Goal: Task Accomplishment & Management: Manage account settings

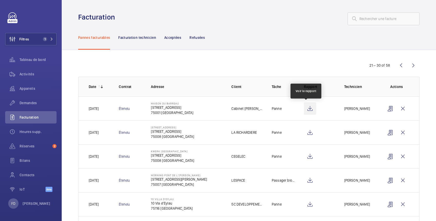
click at [305, 110] on wm-front-icon-button at bounding box center [310, 108] width 12 height 12
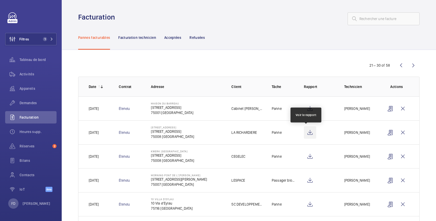
click at [307, 132] on wm-front-icon-button at bounding box center [310, 132] width 12 height 12
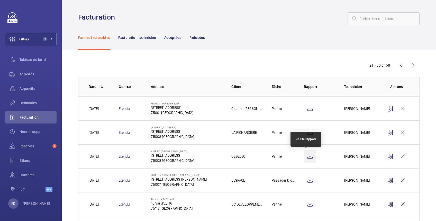
click at [308, 157] on wm-front-icon-button at bounding box center [310, 156] width 12 height 12
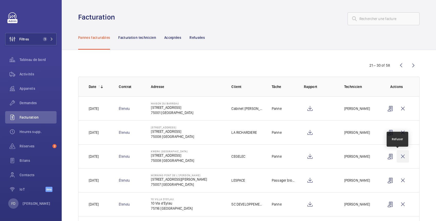
click at [399, 156] on wm-front-icon-button at bounding box center [403, 156] width 12 height 12
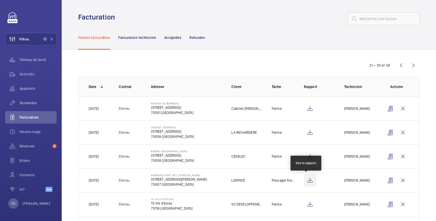
click at [305, 181] on wm-front-icon-button at bounding box center [310, 180] width 12 height 12
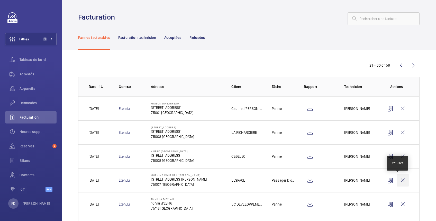
click at [399, 178] on wm-front-icon-button at bounding box center [403, 180] width 12 height 12
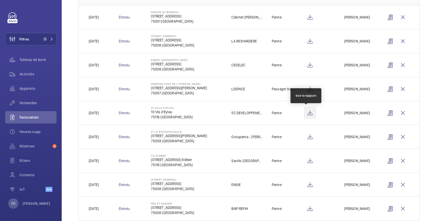
click at [305, 114] on wm-front-icon-button at bounding box center [310, 113] width 12 height 12
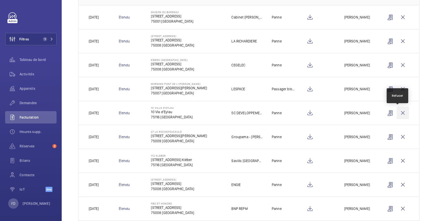
click at [397, 113] on wm-front-icon-button at bounding box center [403, 113] width 12 height 12
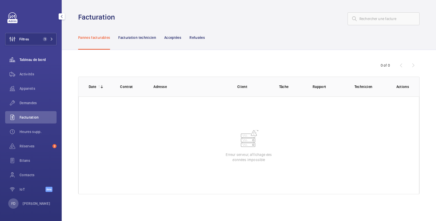
click at [29, 57] on span "Tableau de bord" at bounding box center [38, 59] width 37 height 5
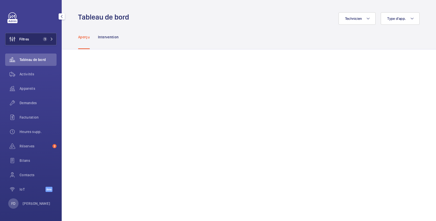
click at [39, 40] on button "Filtres 1" at bounding box center [30, 39] width 51 height 12
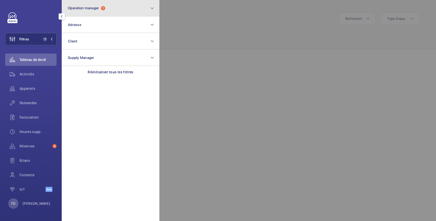
click at [124, 9] on button "Operation manager 1" at bounding box center [111, 8] width 98 height 16
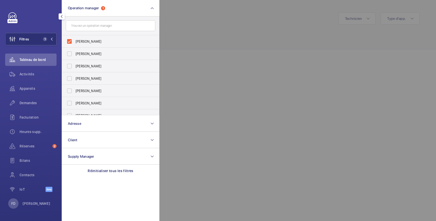
click at [204, 38] on div at bounding box center [377, 110] width 436 height 221
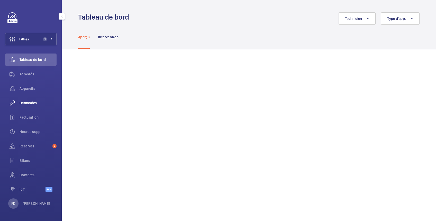
click at [30, 103] on span "Demandes" at bounding box center [38, 102] width 37 height 5
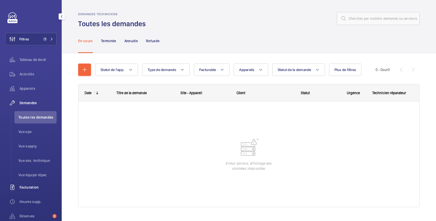
click at [35, 187] on span "Facturation" at bounding box center [38, 187] width 37 height 5
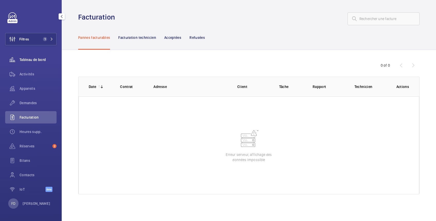
click at [31, 61] on span "Tableau de bord" at bounding box center [38, 59] width 37 height 5
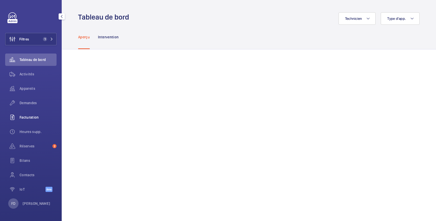
click at [27, 117] on span "Facturation" at bounding box center [38, 117] width 37 height 5
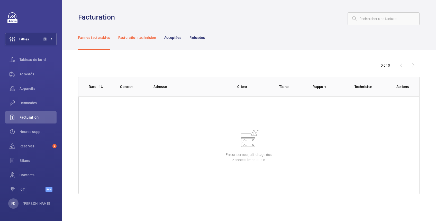
click at [131, 36] on p "Facturation technicien" at bounding box center [137, 37] width 38 height 5
click at [101, 38] on p "Pannes facturables" at bounding box center [94, 37] width 32 height 5
click at [39, 59] on span "Tableau de bord" at bounding box center [38, 59] width 37 height 5
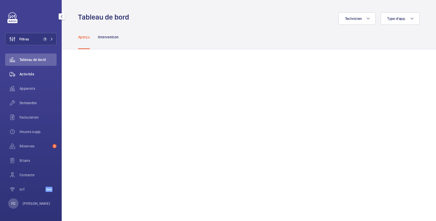
click at [29, 75] on span "Activités" at bounding box center [38, 73] width 37 height 5
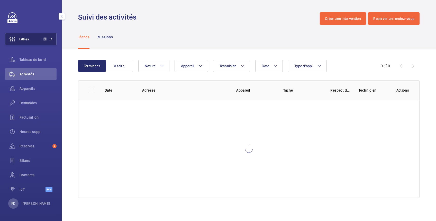
click at [35, 41] on button "Filtres 1" at bounding box center [30, 39] width 51 height 12
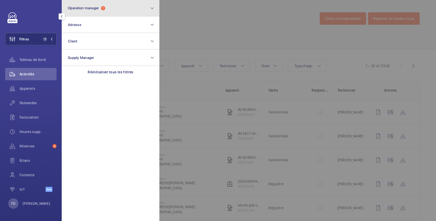
click at [78, 9] on span "Operation manager" at bounding box center [83, 8] width 31 height 4
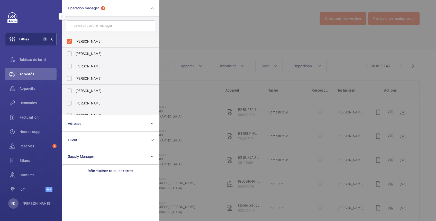
click at [80, 42] on span "[PERSON_NAME]" at bounding box center [111, 41] width 71 height 5
click at [75, 42] on input "[PERSON_NAME]" at bounding box center [69, 41] width 10 height 10
checkbox input "false"
click at [80, 53] on span "[PERSON_NAME]" at bounding box center [111, 53] width 71 height 5
click at [75, 53] on input "[PERSON_NAME]" at bounding box center [69, 54] width 10 height 10
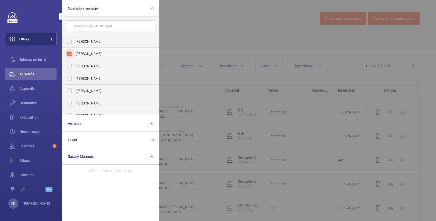
checkbox input "true"
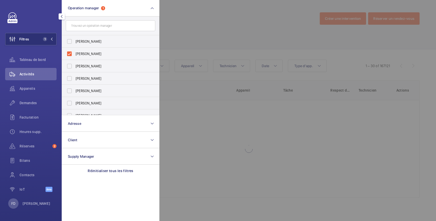
click at [196, 18] on div at bounding box center [377, 110] width 436 height 221
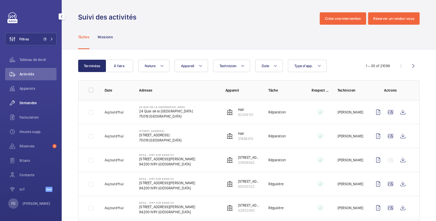
click at [29, 103] on span "Demandes" at bounding box center [38, 102] width 37 height 5
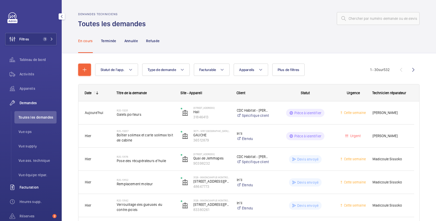
click at [36, 188] on span "Facturation" at bounding box center [38, 187] width 37 height 5
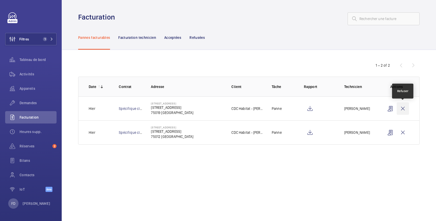
click at [404, 106] on wm-front-icon-button at bounding box center [403, 108] width 12 height 12
click at [402, 107] on wm-front-icon-button at bounding box center [403, 108] width 12 height 12
click at [404, 132] on wm-front-icon-button at bounding box center [403, 132] width 12 height 12
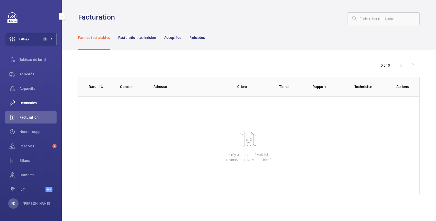
drag, startPoint x: 30, startPoint y: 104, endPoint x: 33, endPoint y: 104, distance: 2.8
click at [30, 103] on span "Demandes" at bounding box center [38, 102] width 37 height 5
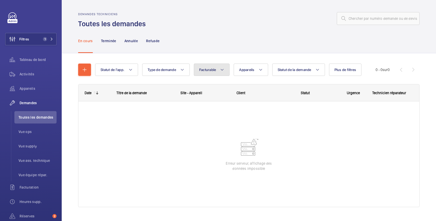
click at [217, 71] on button "Facturable" at bounding box center [212, 70] width 36 height 12
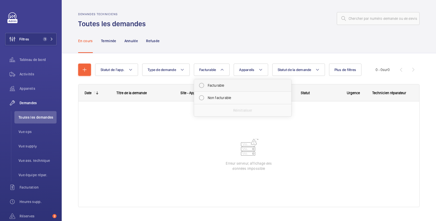
click at [209, 86] on mat-radio-button "Facturable" at bounding box center [242, 85] width 93 height 10
radio input "true"
click at [292, 68] on span "Statut de la demande" at bounding box center [301, 70] width 34 height 4
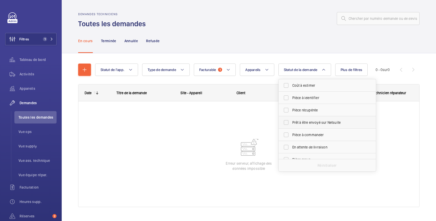
scroll to position [68, 0]
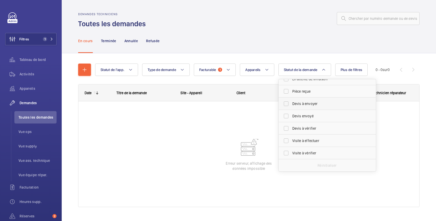
click at [310, 102] on span "Devis à envoyer" at bounding box center [327, 103] width 71 height 5
click at [291, 102] on input "Devis à envoyer" at bounding box center [286, 103] width 10 height 10
checkbox input "true"
click at [214, 32] on div "En cours Terminée Annulée Refusée" at bounding box center [248, 41] width 341 height 24
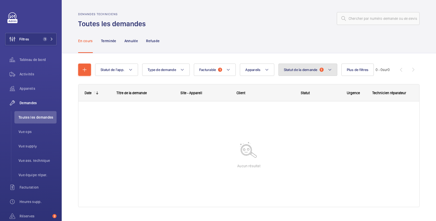
click at [305, 70] on span "Statut de la demande" at bounding box center [301, 70] width 34 height 4
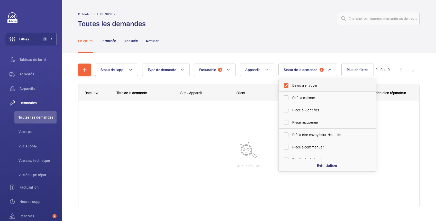
click at [300, 85] on span "Devis à envoyer" at bounding box center [327, 85] width 71 height 5
click at [291, 85] on input "Devis à envoyer" at bounding box center [286, 85] width 10 height 10
checkbox input "false"
click at [209, 71] on span "Facturable" at bounding box center [207, 70] width 17 height 4
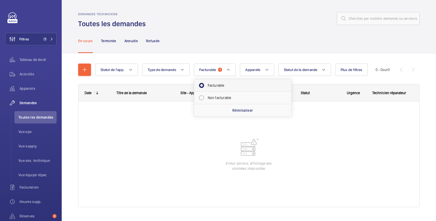
click at [210, 84] on mat-radio-button "Facturable" at bounding box center [242, 85] width 93 height 10
radio input "false"
click at [254, 27] on div "Demandes techniciens Toutes les demandes" at bounding box center [248, 20] width 341 height 16
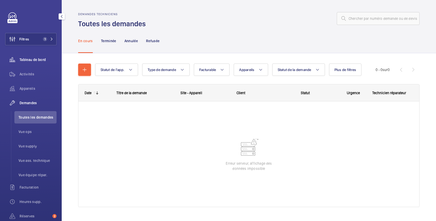
click at [29, 57] on span "Tableau de bord" at bounding box center [38, 59] width 37 height 5
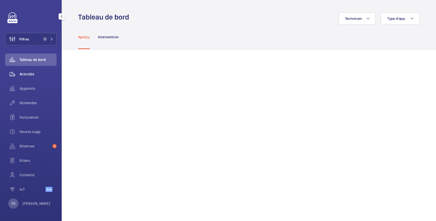
click at [29, 71] on span "Activités" at bounding box center [38, 73] width 37 height 5
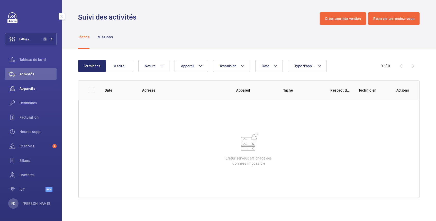
click at [26, 90] on span "Appareils" at bounding box center [38, 88] width 37 height 5
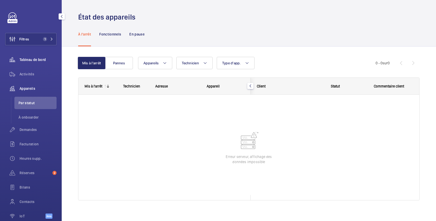
click at [28, 60] on span "Tableau de bord" at bounding box center [38, 59] width 37 height 5
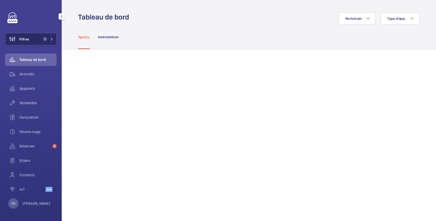
click at [32, 37] on button "Filtres 1" at bounding box center [30, 39] width 51 height 12
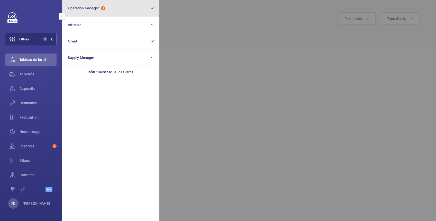
click at [82, 8] on span "Operation manager" at bounding box center [83, 8] width 31 height 4
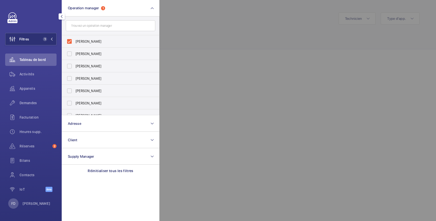
click at [194, 26] on div at bounding box center [377, 110] width 436 height 221
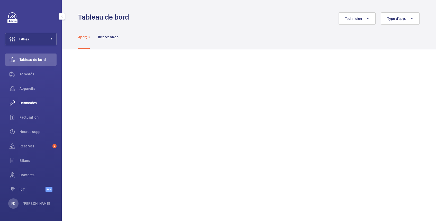
drag, startPoint x: 26, startPoint y: 87, endPoint x: 39, endPoint y: 97, distance: 16.8
click at [26, 87] on span "Appareils" at bounding box center [38, 88] width 37 height 5
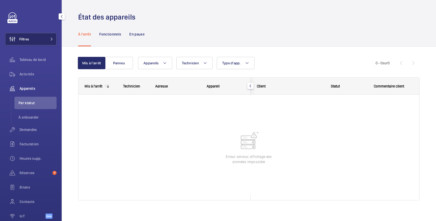
click at [35, 39] on button "Filtres" at bounding box center [30, 39] width 51 height 12
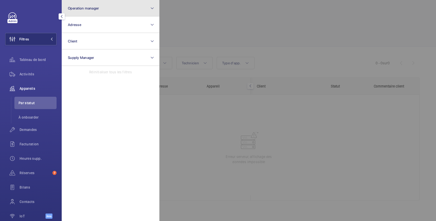
click at [96, 6] on span "Operation manager" at bounding box center [83, 8] width 31 height 4
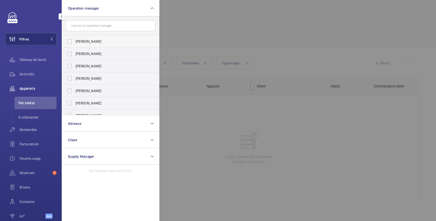
click at [93, 41] on span "[PERSON_NAME]" at bounding box center [111, 41] width 71 height 5
click at [75, 41] on input "[PERSON_NAME]" at bounding box center [69, 41] width 10 height 10
checkbox input "true"
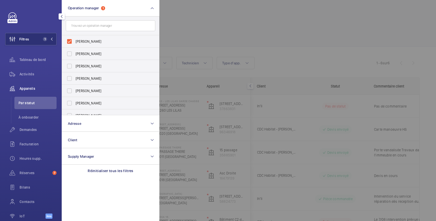
click at [195, 14] on div at bounding box center [377, 110] width 436 height 221
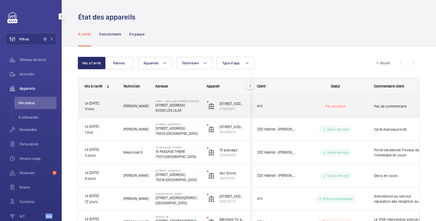
click at [356, 105] on wm-front-pills-cell "Pas de statut" at bounding box center [335, 106] width 64 height 7
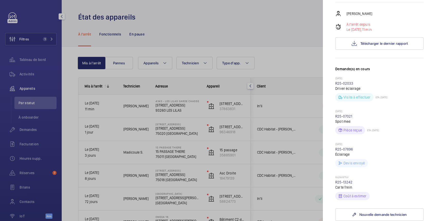
scroll to position [183, 0]
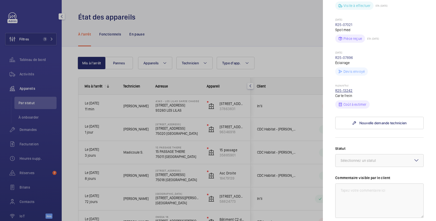
click at [348, 93] on link "R25-13242" at bounding box center [343, 90] width 17 height 4
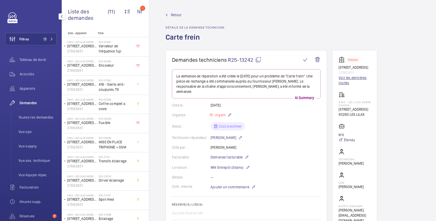
click at [350, 82] on link "Voir les dernières visites" at bounding box center [355, 80] width 32 height 10
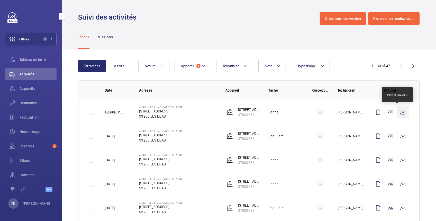
click at [399, 111] on wm-front-icon-button at bounding box center [403, 112] width 12 height 12
click at [32, 88] on span "Appareils" at bounding box center [38, 88] width 37 height 5
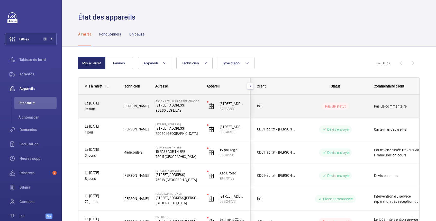
click at [367, 105] on wm-front-pills-cell "Pas de statut" at bounding box center [335, 106] width 64 height 7
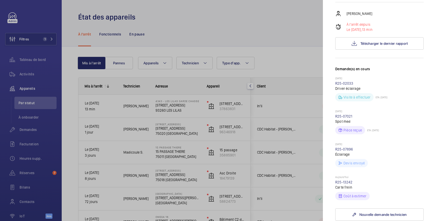
scroll to position [183, 0]
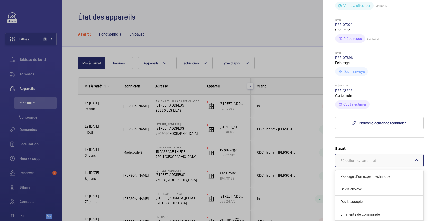
click at [367, 163] on div "Sélectionnez un statut" at bounding box center [365, 160] width 48 height 5
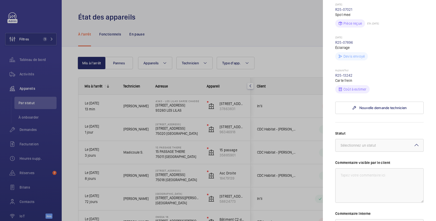
scroll to position [202, 0]
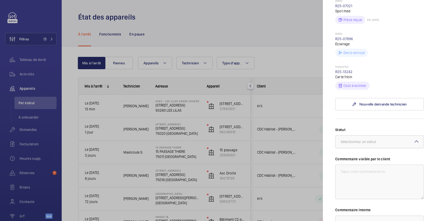
click at [385, 144] on div "Sélectionnez un statut" at bounding box center [365, 141] width 48 height 5
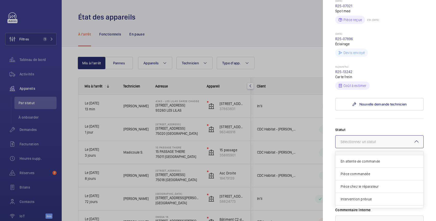
scroll to position [43, 0]
click at [360, 205] on span "Autre" at bounding box center [380, 202] width 78 height 5
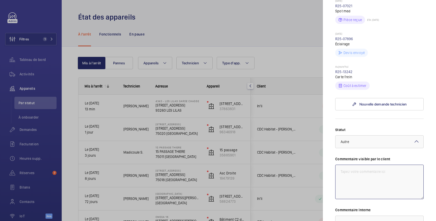
click at [365, 179] on textarea at bounding box center [379, 182] width 88 height 34
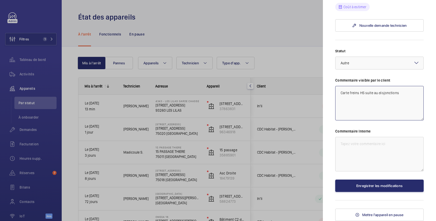
type textarea "Carte freins HS suite au disjonctions"
click at [360, 144] on textarea at bounding box center [379, 154] width 88 height 34
click at [368, 142] on textarea "le 03/10 devis en curs" at bounding box center [379, 154] width 88 height 34
click at [370, 143] on textarea "le 03/10 devis en curs" at bounding box center [379, 154] width 88 height 34
click at [369, 146] on textarea "le 03/10 devis en curs" at bounding box center [379, 154] width 88 height 34
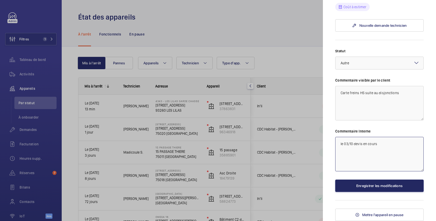
type textarea "le 03/10 devis en cours"
click at [377, 185] on button "Enregistrer les modifications" at bounding box center [379, 185] width 88 height 12
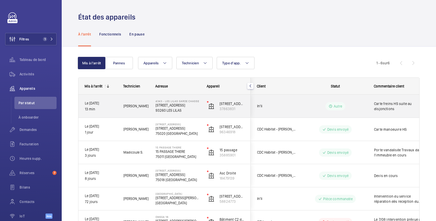
click at [376, 103] on span "Carte freins HS suite au disjonctions" at bounding box center [400, 106] width 53 height 10
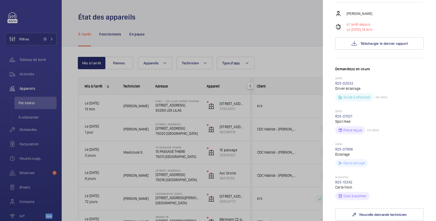
scroll to position [183, 0]
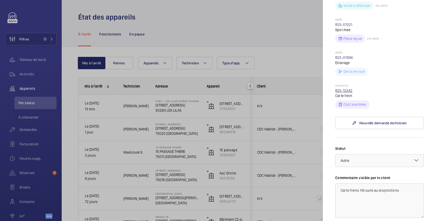
click at [343, 93] on link "R25-13242" at bounding box center [343, 90] width 17 height 4
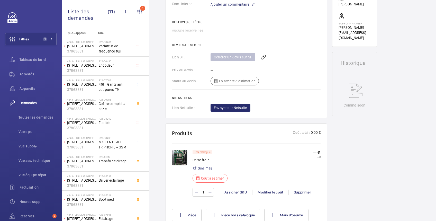
scroll to position [183, 0]
